Goal: Information Seeking & Learning: Learn about a topic

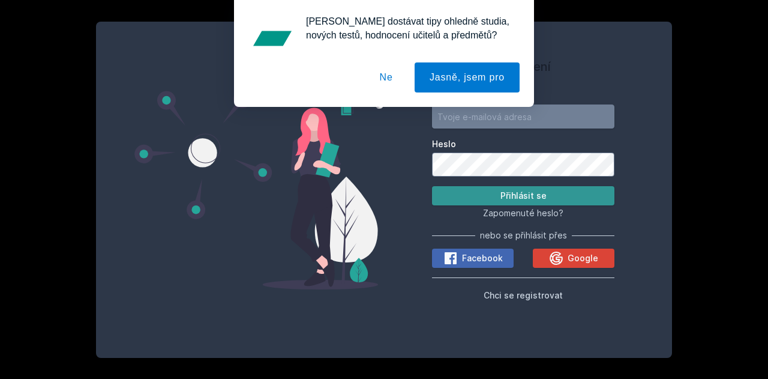
type input "[PERSON_NAME][EMAIL_ADDRESS][DOMAIN_NAME]"
click at [538, 190] on button "Přihlásit se" at bounding box center [523, 195] width 182 height 19
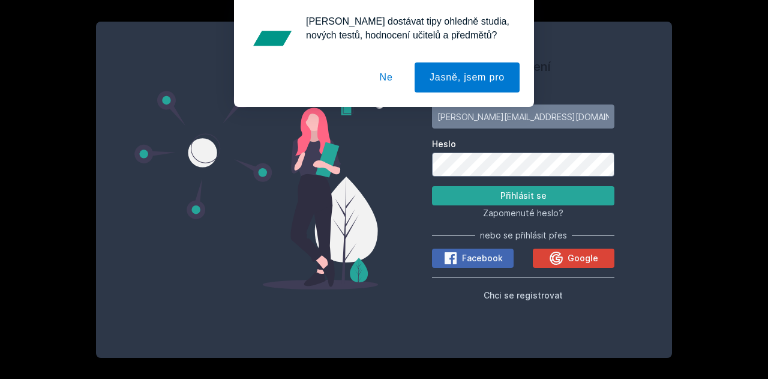
click at [388, 76] on button "Ne" at bounding box center [386, 77] width 43 height 30
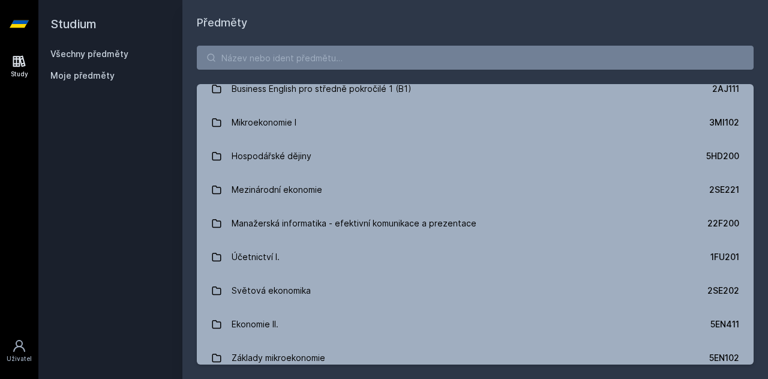
scroll to position [284, 0]
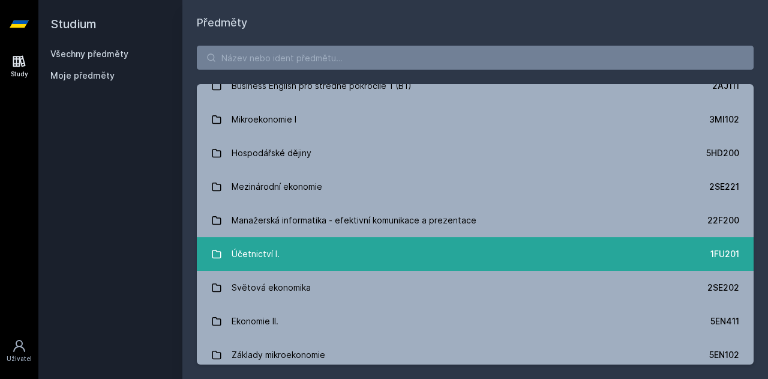
click at [281, 256] on link "Účetnictví I. 1FU201" at bounding box center [475, 254] width 557 height 34
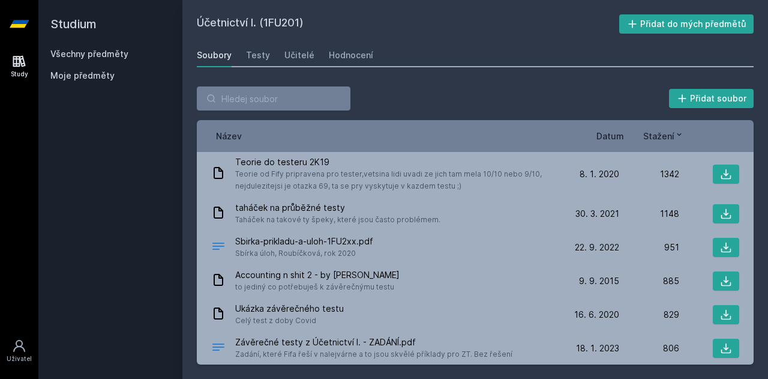
scroll to position [37, 0]
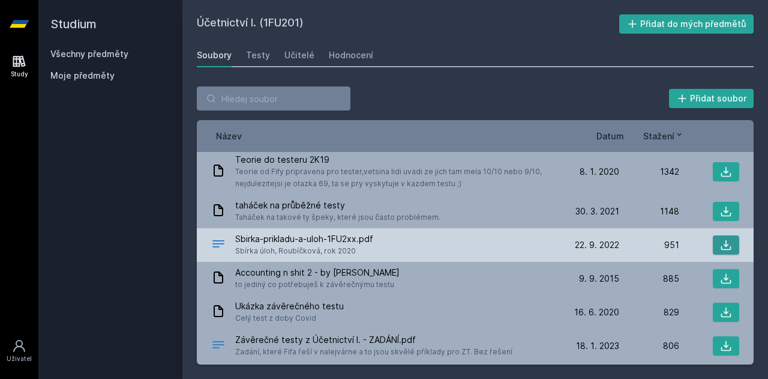
click at [713, 242] on button at bounding box center [726, 244] width 26 height 19
